Goal: Information Seeking & Learning: Learn about a topic

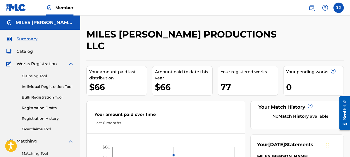
click at [24, 38] on span "Summary" at bounding box center [27, 39] width 21 height 6
click at [25, 52] on span "Catalog" at bounding box center [25, 51] width 16 height 6
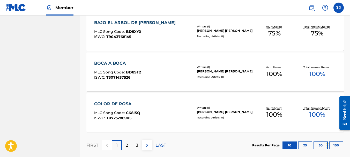
scroll to position [436, 0]
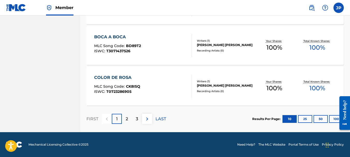
click at [129, 119] on div "2" at bounding box center [127, 119] width 10 height 10
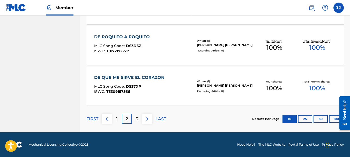
click at [137, 116] on p "3" at bounding box center [137, 119] width 2 height 6
click at [135, 119] on div "4" at bounding box center [137, 119] width 10 height 10
click at [135, 119] on div "5" at bounding box center [137, 119] width 10 height 10
click at [139, 119] on div "6" at bounding box center [137, 119] width 10 height 10
click at [139, 117] on div "7" at bounding box center [137, 119] width 10 height 10
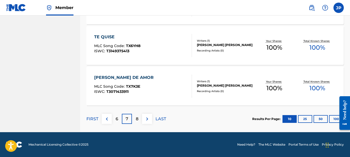
click at [139, 120] on div "8" at bounding box center [137, 119] width 10 height 10
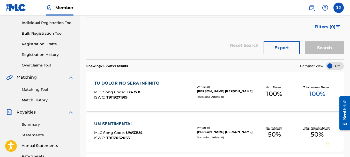
scroll to position [3, 0]
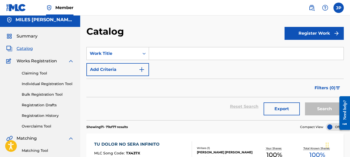
click at [28, 117] on link "Registration History" at bounding box center [48, 115] width 52 height 5
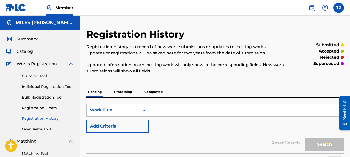
click at [153, 92] on p "Completed" at bounding box center [153, 92] width 21 height 11
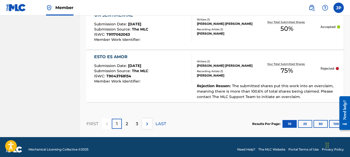
scroll to position [577, 0]
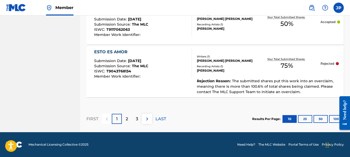
click at [146, 120] on img at bounding box center [147, 119] width 6 height 6
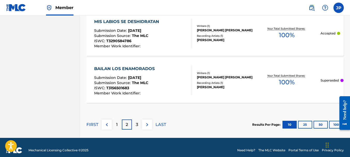
click at [324, 124] on button "50" at bounding box center [321, 125] width 14 height 8
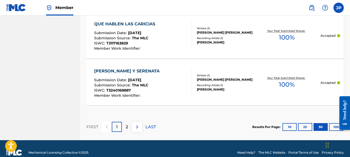
scroll to position [2486, 0]
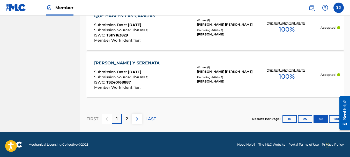
click at [125, 119] on div "2" at bounding box center [127, 119] width 10 height 10
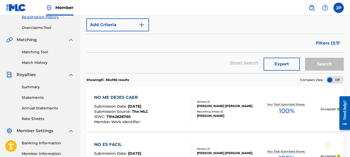
scroll to position [128, 0]
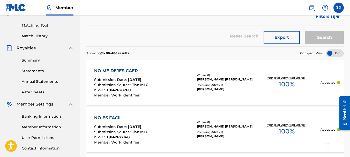
click at [33, 62] on link "Summary" at bounding box center [48, 60] width 52 height 5
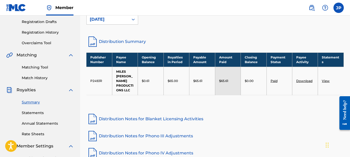
scroll to position [60, 0]
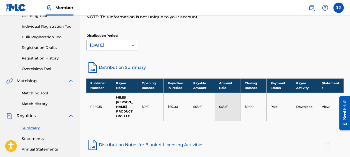
click at [37, 105] on link "Match History" at bounding box center [48, 103] width 52 height 5
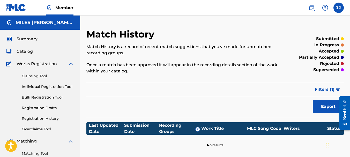
click at [31, 53] on span "Catalog" at bounding box center [25, 51] width 16 height 6
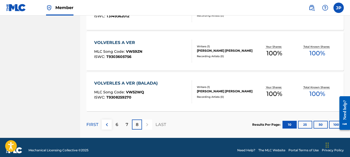
scroll to position [314, 0]
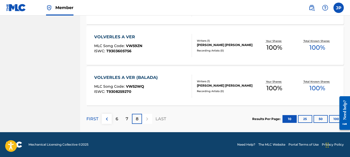
click at [321, 121] on button "50" at bounding box center [321, 119] width 14 height 8
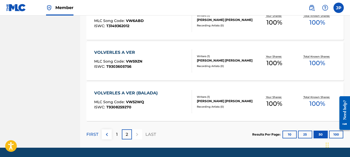
scroll to position [1127, 0]
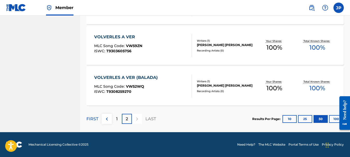
click at [127, 119] on p "2" at bounding box center [127, 119] width 2 height 6
click at [117, 119] on p "1" at bounding box center [117, 119] width 2 height 6
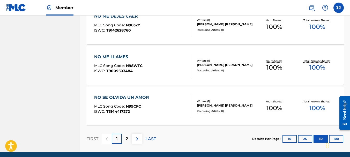
scroll to position [2059, 0]
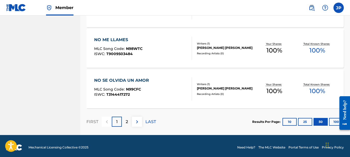
click at [127, 125] on p "2" at bounding box center [127, 122] width 2 height 6
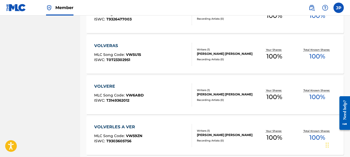
scroll to position [1127, 0]
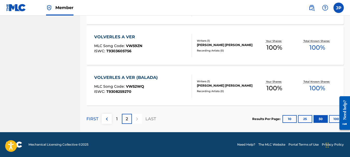
click at [105, 119] on img at bounding box center [107, 119] width 6 height 6
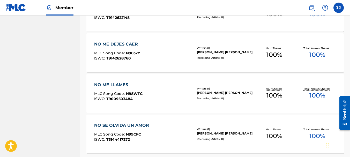
scroll to position [2046, 0]
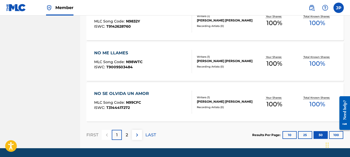
click at [126, 138] on p "2" at bounding box center [127, 135] width 2 height 6
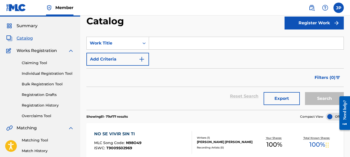
scroll to position [0, 0]
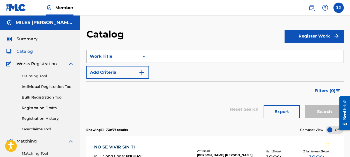
click at [21, 41] on span "Summary" at bounding box center [27, 39] width 21 height 6
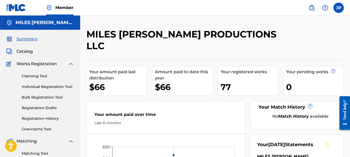
click at [26, 53] on span "Catalog" at bounding box center [25, 51] width 16 height 6
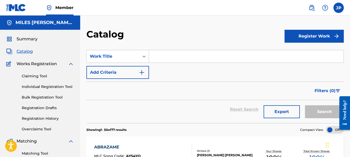
click at [26, 52] on span "Catalog" at bounding box center [25, 51] width 16 height 6
click at [162, 58] on input "Search Form" at bounding box center [246, 56] width 195 height 12
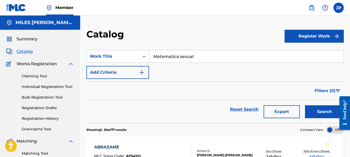
type input "Matematica sexual"
click at [330, 113] on button "Search" at bounding box center [324, 111] width 39 height 13
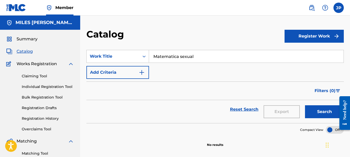
click at [39, 119] on link "Registration History" at bounding box center [48, 118] width 52 height 5
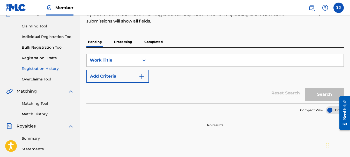
scroll to position [52, 0]
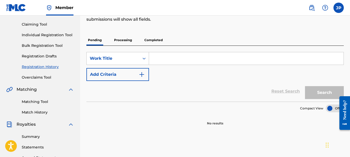
click at [160, 61] on input "Search Form" at bounding box center [246, 58] width 195 height 12
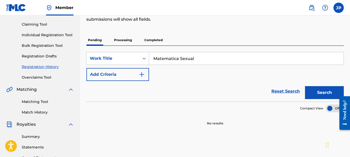
type input "Matematica sexual"
click at [334, 94] on button "Search" at bounding box center [324, 92] width 39 height 13
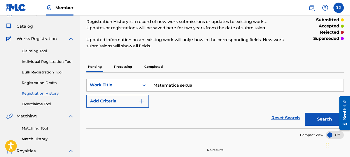
scroll to position [0, 0]
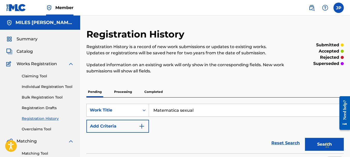
click at [23, 52] on span "Catalog" at bounding box center [25, 51] width 16 height 6
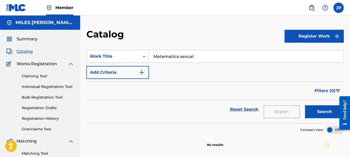
click at [325, 110] on button "Search" at bounding box center [324, 111] width 39 height 13
click at [36, 77] on link "Claiming Tool" at bounding box center [48, 76] width 52 height 5
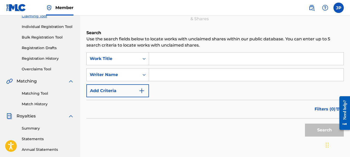
scroll to position [52, 0]
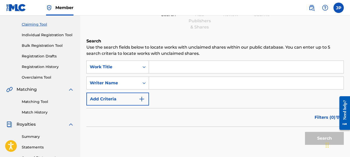
click at [157, 68] on input "Search Form" at bounding box center [246, 67] width 195 height 12
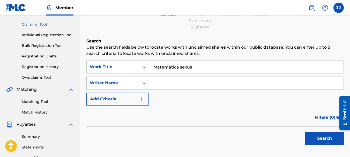
type input "Matematica sexual"
click at [320, 139] on button "Search" at bounding box center [324, 138] width 39 height 13
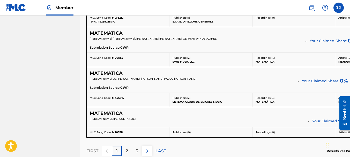
scroll to position [466, 0]
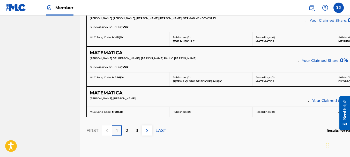
click at [130, 129] on div "2" at bounding box center [127, 131] width 10 height 10
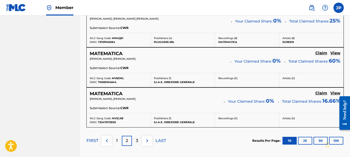
click at [138, 141] on p "3" at bounding box center [137, 141] width 2 height 6
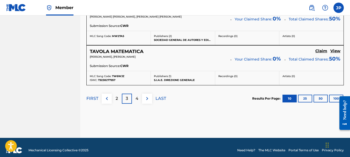
scroll to position [518, 0]
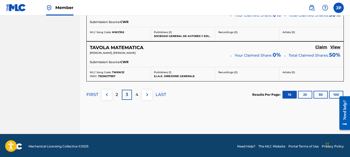
click at [137, 97] on p "4" at bounding box center [137, 95] width 3 height 6
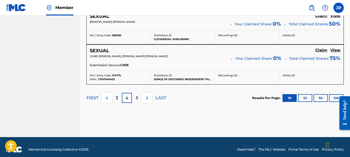
click at [137, 99] on p "5" at bounding box center [137, 98] width 2 height 6
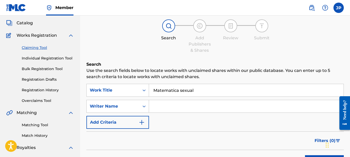
scroll to position [0, 0]
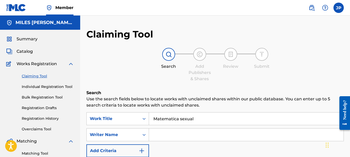
click at [34, 118] on link "Registration History" at bounding box center [48, 118] width 52 height 5
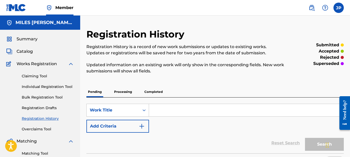
click at [149, 93] on p "Completed" at bounding box center [153, 92] width 21 height 11
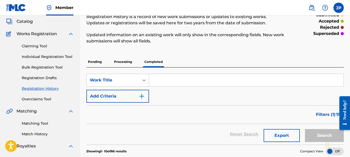
scroll to position [26, 0]
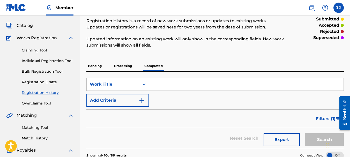
click at [151, 87] on input "Search Form" at bounding box center [246, 84] width 195 height 12
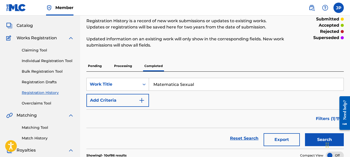
type input "Matematica Sexual"
click at [320, 140] on button "Search" at bounding box center [324, 139] width 39 height 13
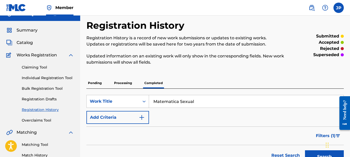
scroll to position [0, 0]
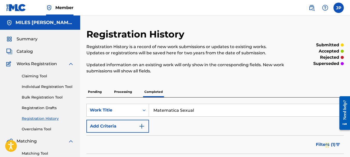
click at [26, 52] on span "Catalog" at bounding box center [25, 51] width 16 height 6
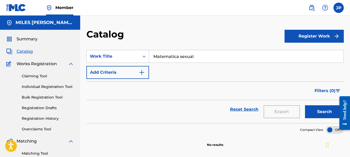
click at [21, 52] on span "Catalog" at bounding box center [25, 51] width 16 height 6
click at [206, 56] on input "Matematica sexual" at bounding box center [246, 56] width 195 height 12
type input "M"
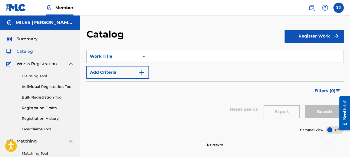
click at [38, 98] on link "Bulk Registration Tool" at bounding box center [48, 97] width 52 height 5
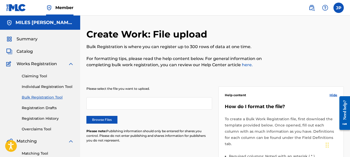
click at [39, 108] on link "Registration Drafts" at bounding box center [48, 107] width 52 height 5
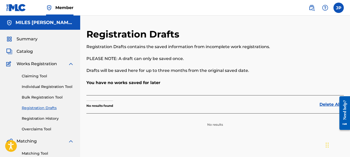
click at [40, 118] on link "Registration History" at bounding box center [48, 118] width 52 height 5
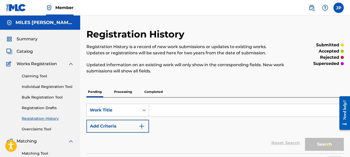
click at [148, 93] on p "Completed" at bounding box center [153, 92] width 21 height 11
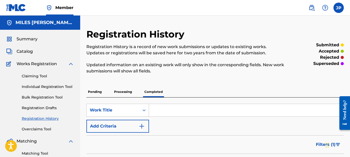
click at [29, 40] on span "Summary" at bounding box center [27, 39] width 21 height 6
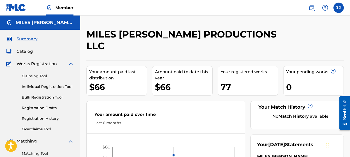
click at [25, 50] on span "Catalog" at bounding box center [25, 51] width 16 height 6
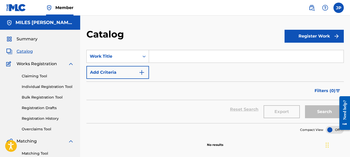
click at [46, 25] on h5 "MILES [PERSON_NAME] PRODUCTIONS LLC" at bounding box center [45, 23] width 59 height 6
click at [57, 8] on span "Member" at bounding box center [64, 8] width 18 height 6
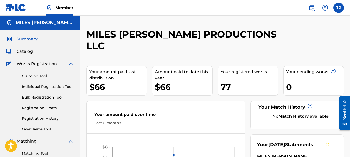
click at [240, 81] on div "77" at bounding box center [249, 87] width 57 height 12
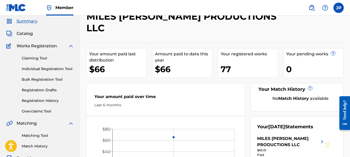
scroll to position [52, 0]
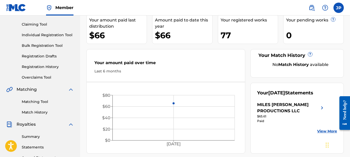
click at [36, 66] on link "Registration History" at bounding box center [48, 66] width 52 height 5
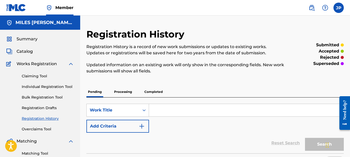
click at [150, 91] on p "Completed" at bounding box center [153, 92] width 21 height 11
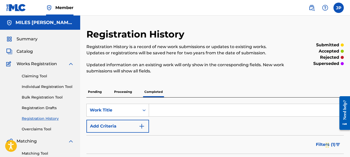
click at [128, 93] on p "Processing" at bounding box center [123, 92] width 21 height 11
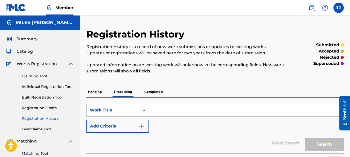
click at [90, 92] on p "Pending" at bounding box center [95, 92] width 17 height 11
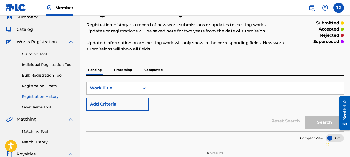
scroll to position [52, 0]
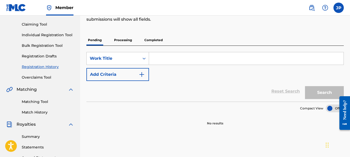
click at [35, 68] on link "Registration History" at bounding box center [48, 66] width 52 height 5
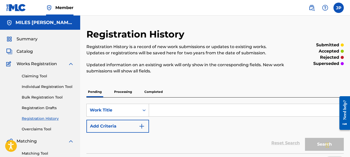
click at [127, 93] on p "Processing" at bounding box center [123, 92] width 21 height 11
click at [150, 92] on p "Completed" at bounding box center [153, 92] width 21 height 11
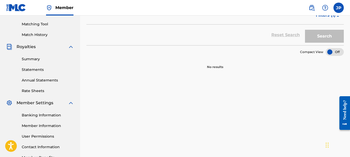
scroll to position [104, 0]
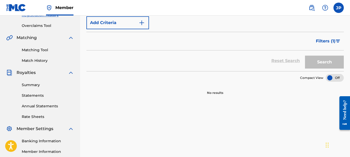
click at [31, 84] on link "Summary" at bounding box center [48, 84] width 52 height 5
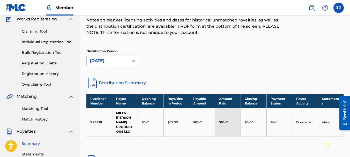
scroll to position [52, 0]
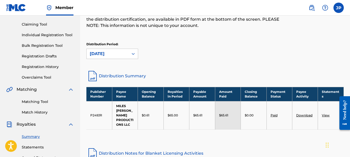
click at [43, 78] on link "Overclaims Tool" at bounding box center [48, 77] width 52 height 5
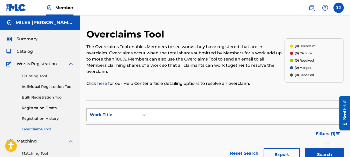
click at [32, 38] on span "Summary" at bounding box center [27, 39] width 21 height 6
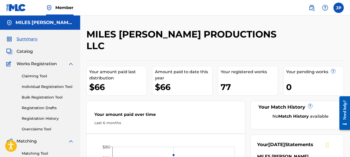
click at [27, 52] on span "Catalog" at bounding box center [25, 51] width 16 height 6
click at [30, 52] on span "Catalog" at bounding box center [25, 51] width 16 height 6
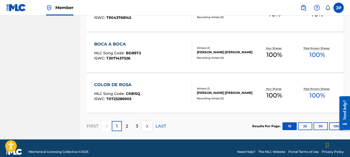
scroll to position [436, 0]
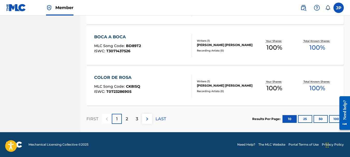
click at [305, 118] on button "25" at bounding box center [305, 119] width 14 height 8
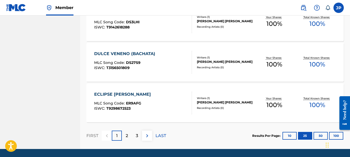
scroll to position [1046, 0]
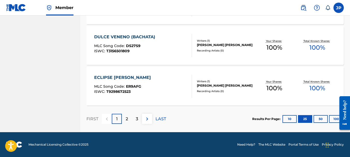
click at [126, 121] on p "2" at bounding box center [127, 119] width 2 height 6
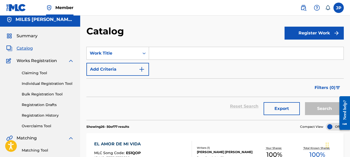
scroll to position [0, 0]
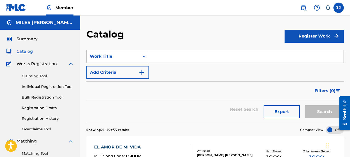
click at [328, 9] on icon at bounding box center [328, 7] width 5 height 5
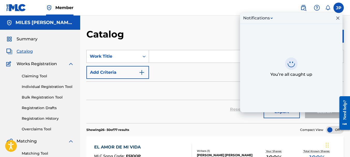
click at [328, 9] on icon at bounding box center [328, 7] width 5 height 5
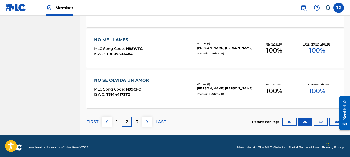
scroll to position [1046, 0]
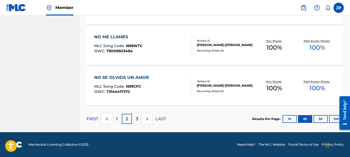
click at [145, 120] on img at bounding box center [147, 119] width 6 height 6
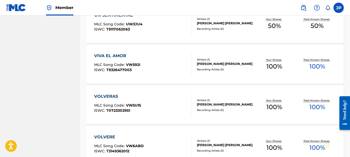
scroll to position [1019, 0]
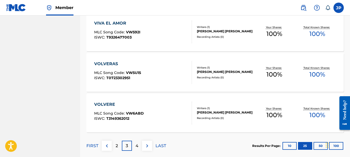
click at [138, 145] on p "4" at bounding box center [137, 146] width 3 height 6
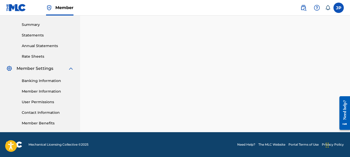
scroll to position [164, 0]
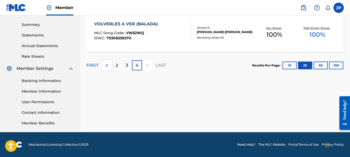
click at [106, 65] on img at bounding box center [107, 65] width 6 height 6
